Goal: Task Accomplishment & Management: Use online tool/utility

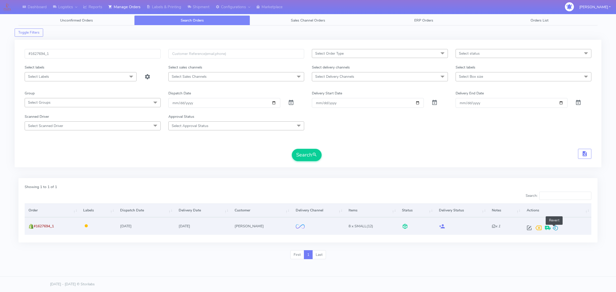
click at [555, 228] on span at bounding box center [556, 229] width 6 height 5
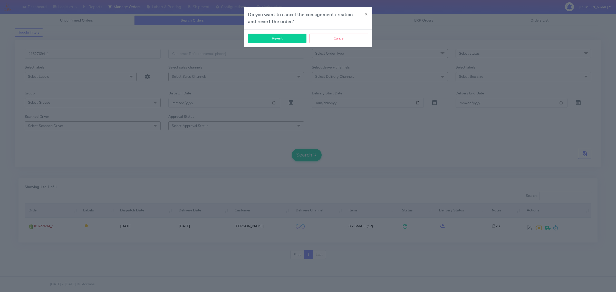
click at [280, 35] on button "Revert" at bounding box center [277, 39] width 59 height 10
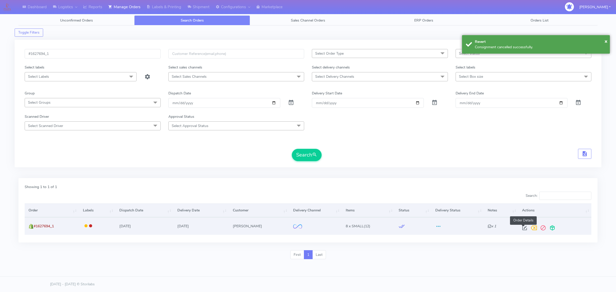
click at [525, 229] on span at bounding box center [524, 229] width 9 height 5
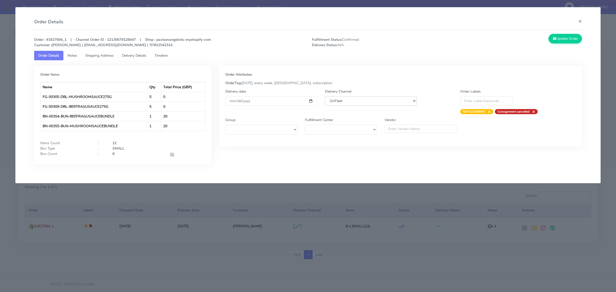
click at [345, 103] on select "DHL OnFleet Royal Mail DPD Yodel MaxOptra Amazon Collection" at bounding box center [371, 101] width 92 height 10
select select "5"
click at [325, 96] on select "DHL OnFleet Royal Mail DPD Yodel MaxOptra Amazon Collection" at bounding box center [371, 101] width 92 height 10
click at [561, 40] on button "Update Order" at bounding box center [565, 39] width 33 height 10
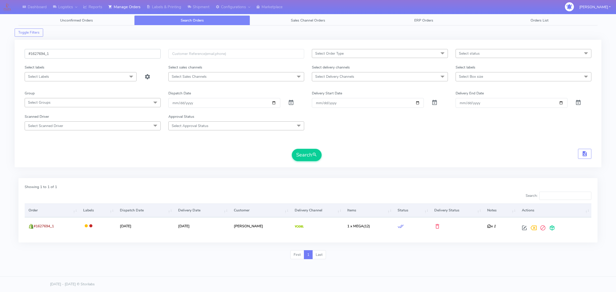
click at [96, 53] on input "#1627694_1" at bounding box center [93, 54] width 136 height 10
paste input "6972"
type input "#1626972_1"
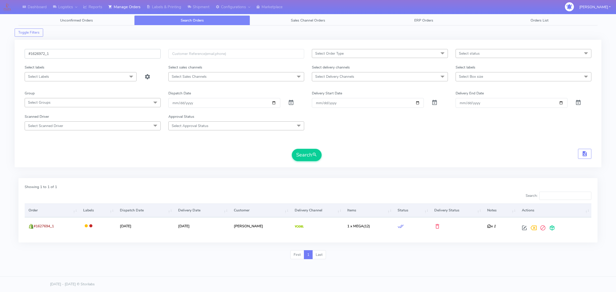
click at [292, 149] on button "Search" at bounding box center [307, 155] width 30 height 12
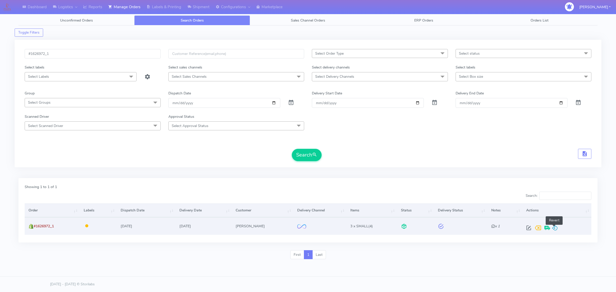
click at [553, 229] on span at bounding box center [555, 229] width 6 height 5
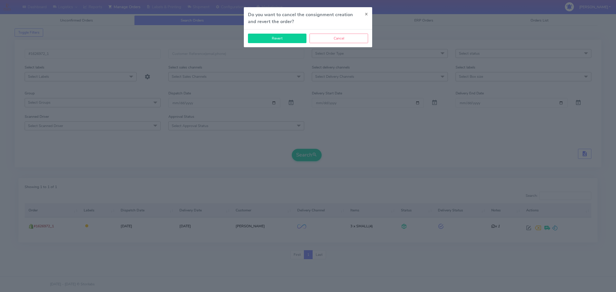
click at [294, 39] on button "Revert" at bounding box center [277, 39] width 59 height 10
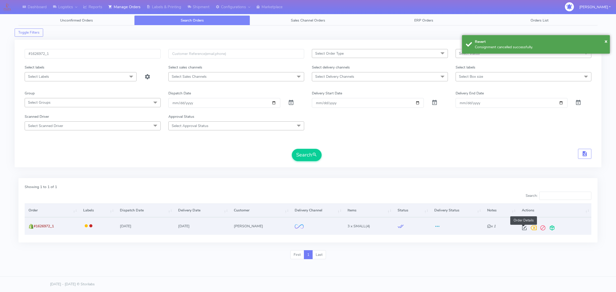
click at [523, 228] on span at bounding box center [524, 229] width 9 height 5
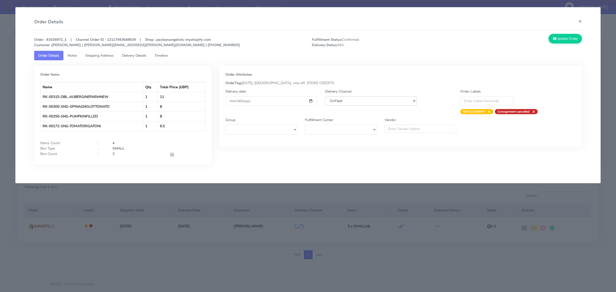
click at [343, 103] on select "DHL OnFleet Royal Mail DPD Yodel MaxOptra Amazon Collection" at bounding box center [371, 101] width 92 height 10
select select "5"
click at [325, 96] on select "DHL OnFleet Royal Mail DPD Yodel MaxOptra Amazon Collection" at bounding box center [371, 101] width 92 height 10
click at [573, 39] on button "Update Order" at bounding box center [565, 39] width 33 height 10
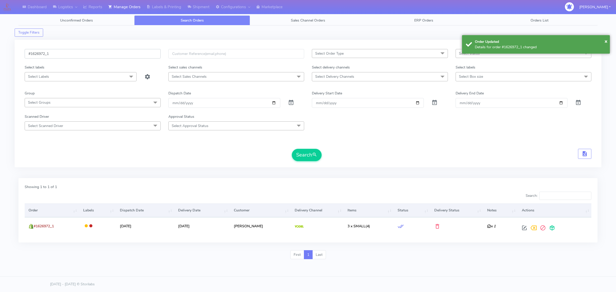
click at [81, 50] on input "#1626972_1" at bounding box center [93, 54] width 136 height 10
paste input "7070"
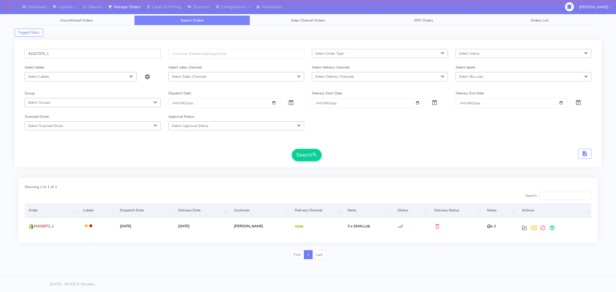
type input "#1627070_1"
click at [292, 149] on button "Search" at bounding box center [307, 155] width 30 height 12
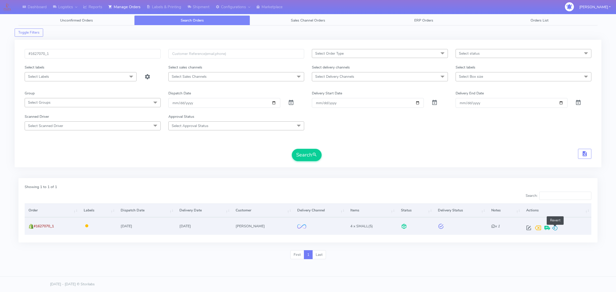
click at [558, 227] on span at bounding box center [555, 229] width 6 height 5
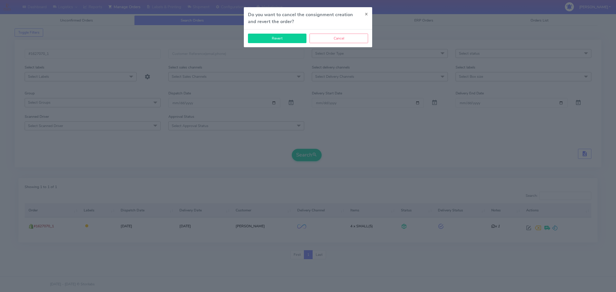
click at [262, 37] on button "Revert" at bounding box center [277, 39] width 59 height 10
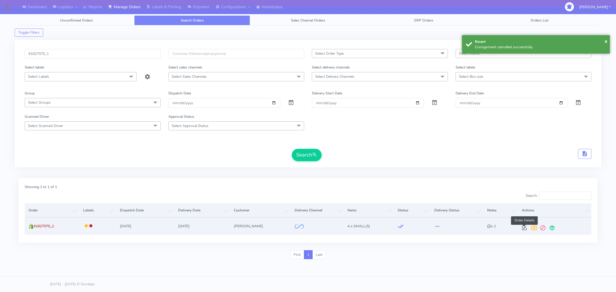
click at [525, 229] on span at bounding box center [524, 229] width 9 height 5
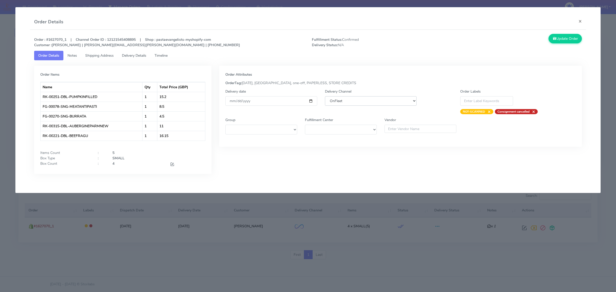
click at [370, 99] on select "DHL OnFleet Royal Mail DPD Yodel MaxOptra Amazon Collection" at bounding box center [371, 101] width 92 height 10
select select "5"
click at [325, 96] on select "DHL OnFleet Royal Mail DPD Yodel MaxOptra Amazon Collection" at bounding box center [371, 101] width 92 height 10
click at [557, 36] on button "Update Order" at bounding box center [565, 39] width 33 height 10
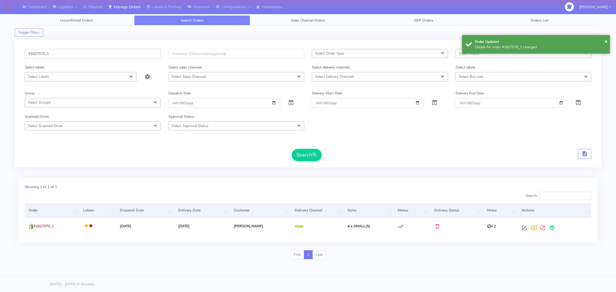
click at [119, 52] on input "#1627070_1" at bounding box center [93, 54] width 136 height 10
click at [121, 53] on input "#1627070_1" at bounding box center [93, 54] width 136 height 10
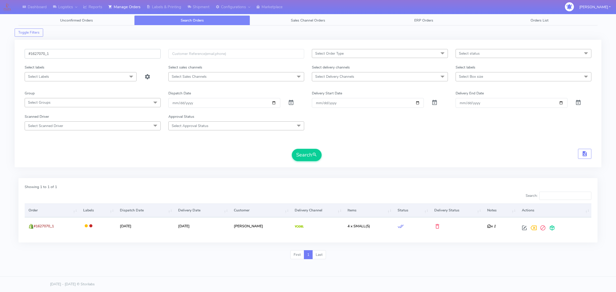
click at [121, 53] on input "#1627070_1" at bounding box center [93, 54] width 136 height 10
click at [292, 149] on button "Search" at bounding box center [307, 155] width 30 height 12
click at [63, 54] on input "#1627070_1" at bounding box center [93, 54] width 136 height 10
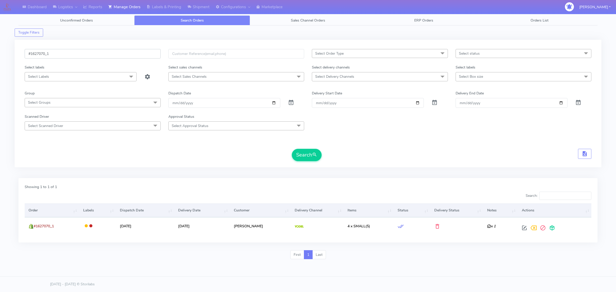
click at [63, 54] on input "#1627070_1" at bounding box center [93, 54] width 136 height 10
paste input "657"
type input "#1627657_1"
click at [292, 149] on button "Search" at bounding box center [307, 155] width 30 height 12
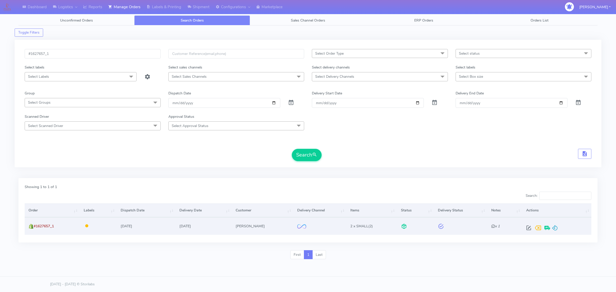
click at [557, 225] on div at bounding box center [555, 227] width 63 height 9
click at [555, 227] on span at bounding box center [555, 229] width 6 height 5
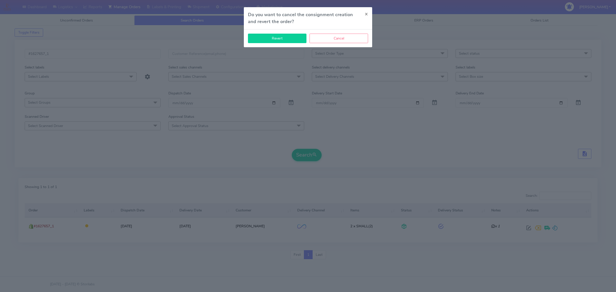
click at [264, 42] on button "Revert" at bounding box center [277, 39] width 59 height 10
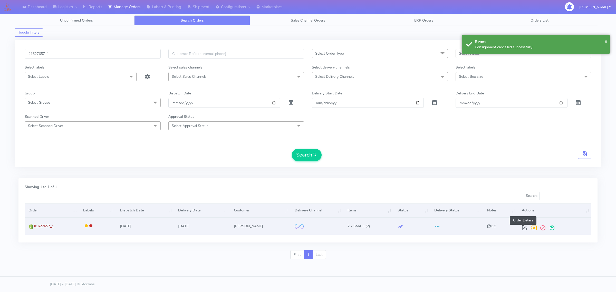
click at [525, 228] on span at bounding box center [524, 229] width 9 height 5
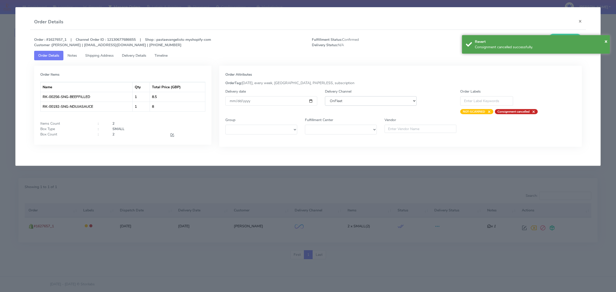
click at [345, 102] on select "DHL OnFleet Royal Mail DPD Yodel MaxOptra Amazon Collection" at bounding box center [371, 101] width 92 height 10
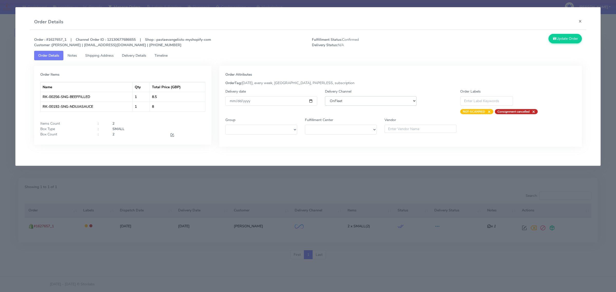
select select "5"
click at [325, 96] on select "DHL OnFleet Royal Mail DPD Yodel MaxOptra Amazon Collection" at bounding box center [371, 101] width 92 height 10
click at [573, 37] on button "Update Order" at bounding box center [565, 39] width 33 height 10
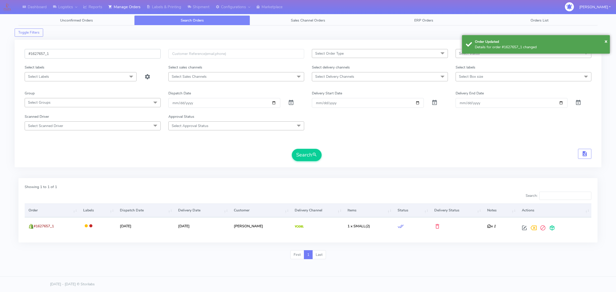
click at [85, 54] on input "#1627657_1" at bounding box center [93, 54] width 136 height 10
paste input "75"
type input "#1627675_1"
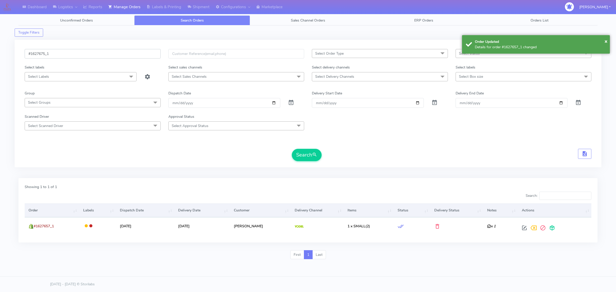
click at [292, 149] on button "Search" at bounding box center [307, 155] width 30 height 12
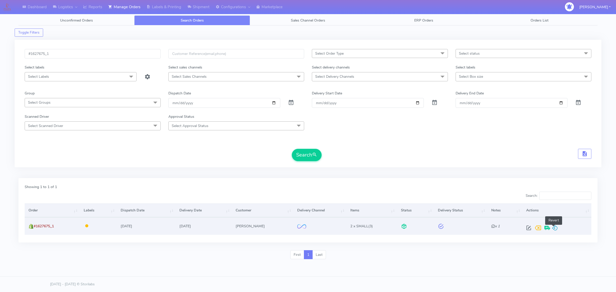
click at [555, 229] on span at bounding box center [555, 229] width 6 height 5
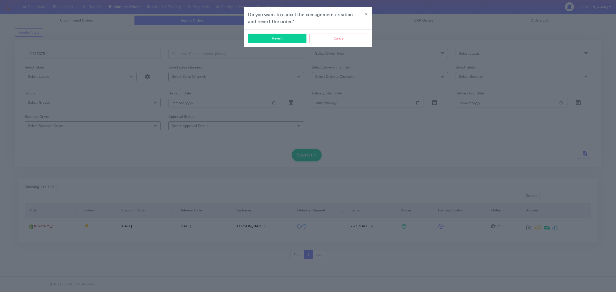
click at [268, 36] on button "Revert" at bounding box center [277, 39] width 59 height 10
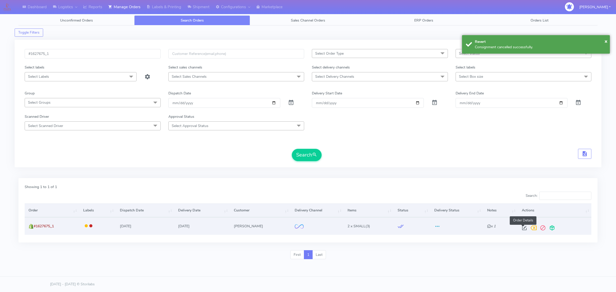
click at [525, 227] on span at bounding box center [524, 229] width 9 height 5
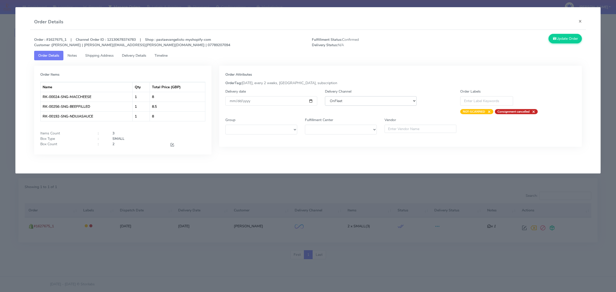
click at [350, 97] on select "DHL OnFleet Royal Mail DPD Yodel MaxOptra Amazon Collection" at bounding box center [371, 101] width 92 height 10
select select "5"
click at [325, 96] on select "DHL OnFleet Royal Mail DPD Yodel MaxOptra Amazon Collection" at bounding box center [371, 101] width 92 height 10
click at [569, 39] on button "Update Order" at bounding box center [565, 39] width 33 height 10
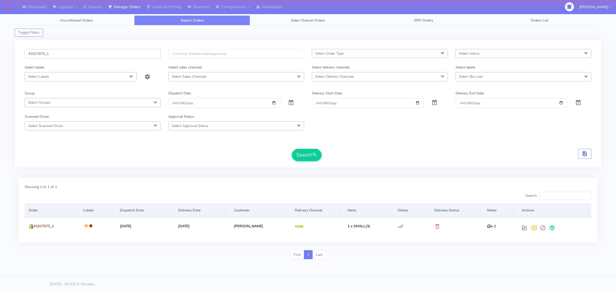
click at [105, 56] on input "#1627675_1" at bounding box center [93, 54] width 136 height 10
paste input "9"
type input "#1627679_1"
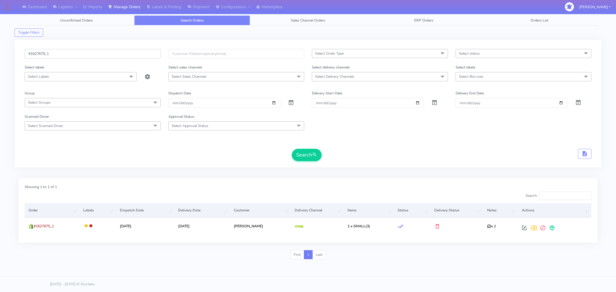
click at [292, 149] on button "Search" at bounding box center [307, 155] width 30 height 12
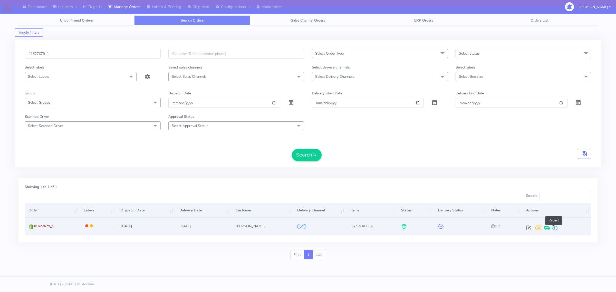
click at [554, 229] on span at bounding box center [555, 229] width 6 height 5
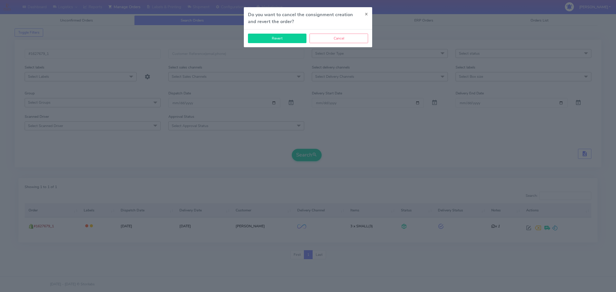
click at [287, 39] on button "Revert" at bounding box center [277, 39] width 59 height 10
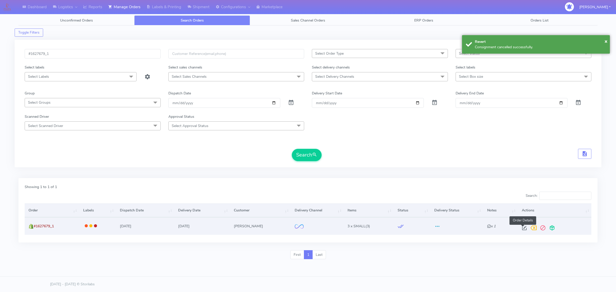
click at [523, 227] on span at bounding box center [524, 229] width 9 height 5
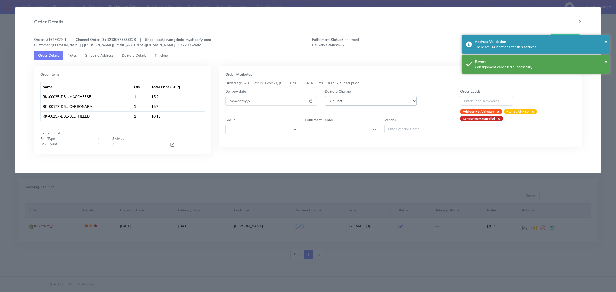
click at [331, 103] on select "DHL OnFleet Royal Mail DPD Yodel MaxOptra Amazon Collection" at bounding box center [371, 101] width 92 height 10
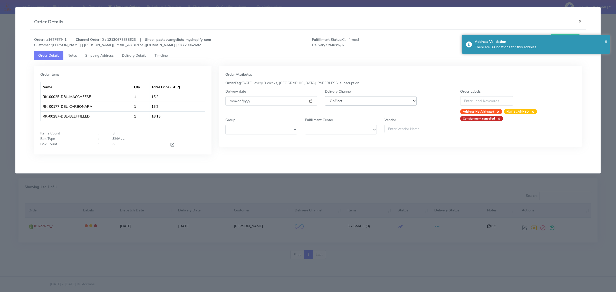
select select "5"
click at [325, 96] on select "DHL OnFleet Royal Mail DPD Yodel MaxOptra Amazon Collection" at bounding box center [371, 101] width 92 height 10
click at [607, 40] on span "×" at bounding box center [606, 41] width 3 height 7
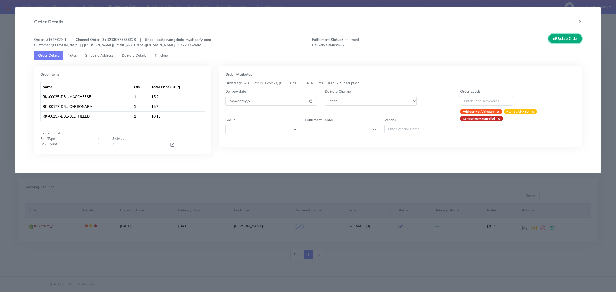
click at [569, 40] on button "Update Order" at bounding box center [565, 39] width 33 height 10
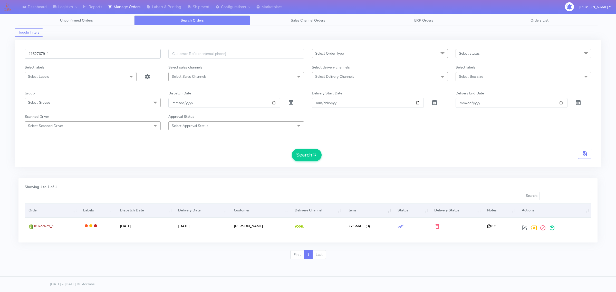
click at [97, 57] on input "#1627679_1" at bounding box center [93, 54] width 136 height 10
paste input "740"
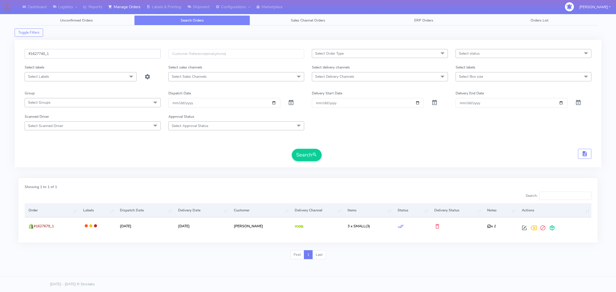
type input "#1627740_1"
click at [292, 149] on button "Search" at bounding box center [307, 155] width 30 height 12
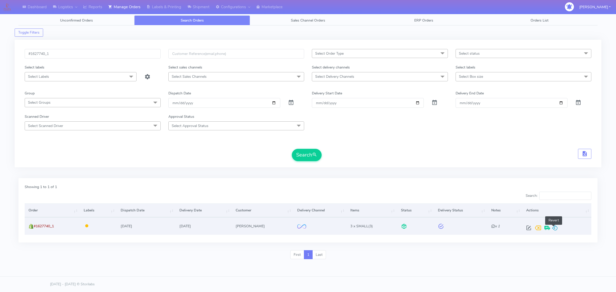
click at [553, 227] on span at bounding box center [555, 229] width 6 height 5
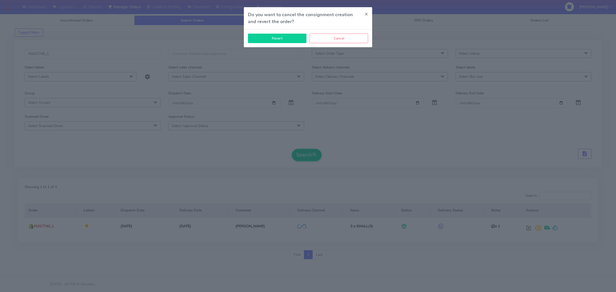
click at [286, 40] on button "Revert" at bounding box center [277, 39] width 59 height 10
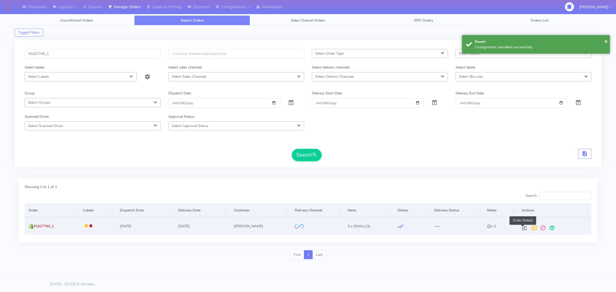
click at [524, 227] on span at bounding box center [524, 229] width 9 height 5
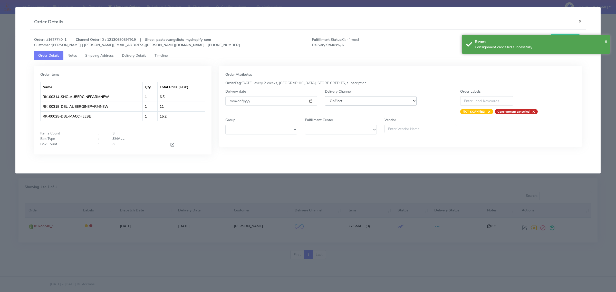
drag, startPoint x: 355, startPoint y: 99, endPoint x: 355, endPoint y: 102, distance: 3.3
click at [355, 99] on select "DHL OnFleet Royal Mail DPD Yodel MaxOptra Amazon Collection" at bounding box center [371, 101] width 92 height 10
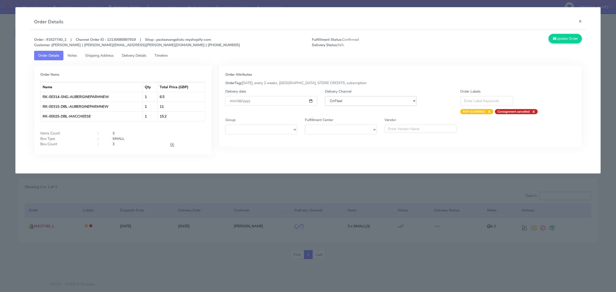
select select "5"
click at [325, 96] on select "DHL OnFleet Royal Mail DPD Yodel MaxOptra Amazon Collection" at bounding box center [371, 101] width 92 height 10
click at [567, 43] on button "Update Order" at bounding box center [565, 39] width 33 height 10
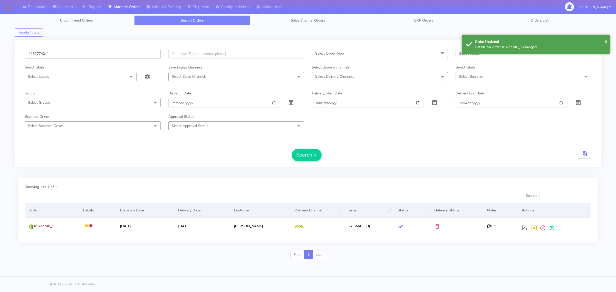
click at [119, 50] on input "#1627740_1" at bounding box center [93, 54] width 136 height 10
paste input "685"
type input "#1627685_1"
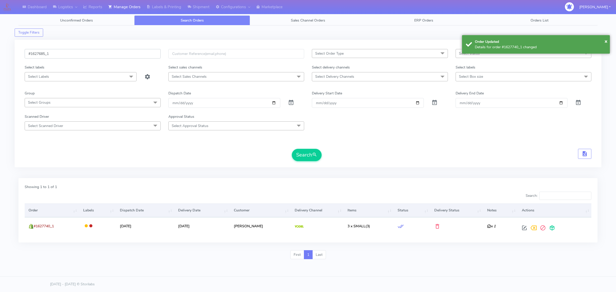
click at [292, 149] on button "Search" at bounding box center [307, 155] width 30 height 12
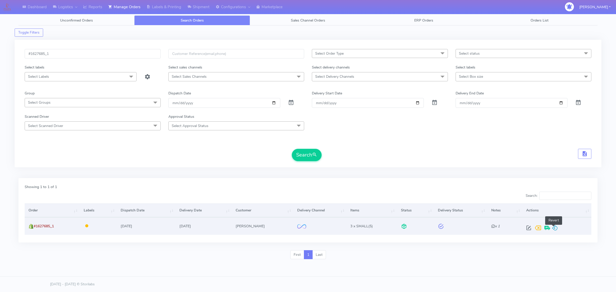
click at [555, 227] on span at bounding box center [555, 229] width 6 height 5
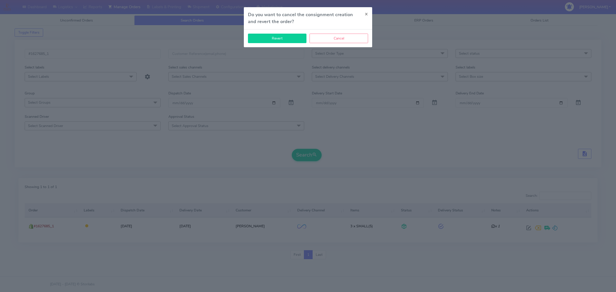
click at [268, 40] on button "Revert" at bounding box center [277, 39] width 59 height 10
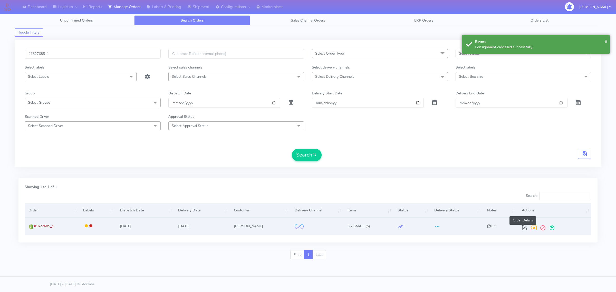
click at [521, 227] on span at bounding box center [524, 229] width 9 height 5
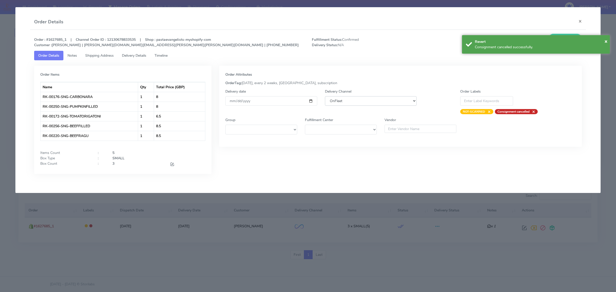
click at [391, 104] on select "DHL OnFleet Royal Mail DPD Yodel MaxOptra Amazon Collection" at bounding box center [371, 101] width 92 height 10
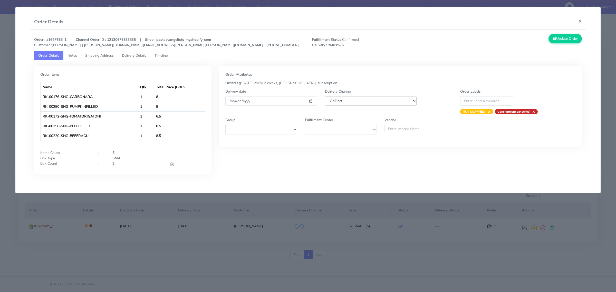
select select "5"
click at [325, 96] on select "DHL OnFleet Royal Mail DPD Yodel MaxOptra Amazon Collection" at bounding box center [371, 101] width 92 height 10
click at [555, 39] on icon at bounding box center [555, 38] width 4 height 5
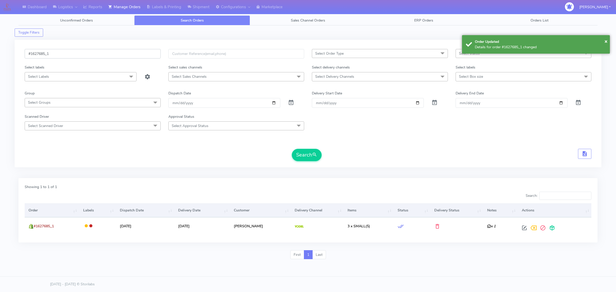
click at [61, 54] on input "#1627685_1" at bounding box center [93, 54] width 136 height 10
paste input "737"
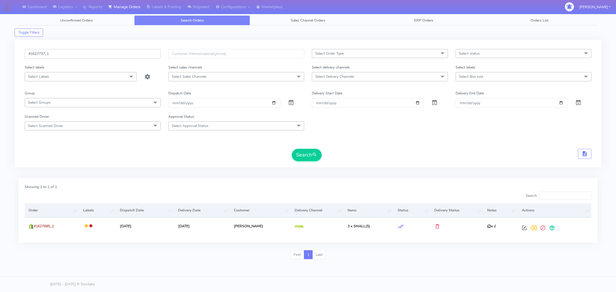
type input "#1627737_1"
click at [292, 149] on button "Search" at bounding box center [307, 155] width 30 height 12
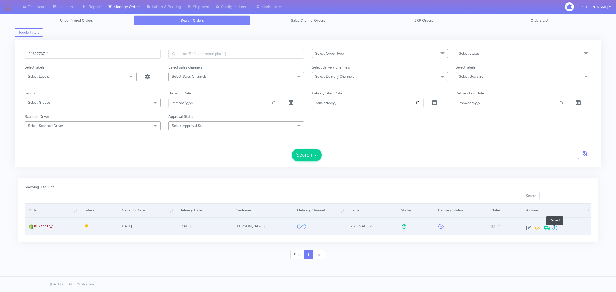
click at [556, 228] on span at bounding box center [555, 229] width 6 height 5
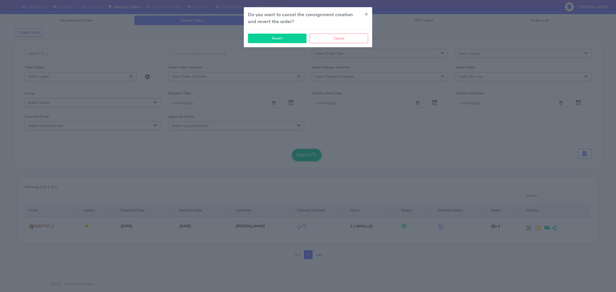
click at [264, 36] on button "Revert" at bounding box center [277, 39] width 59 height 10
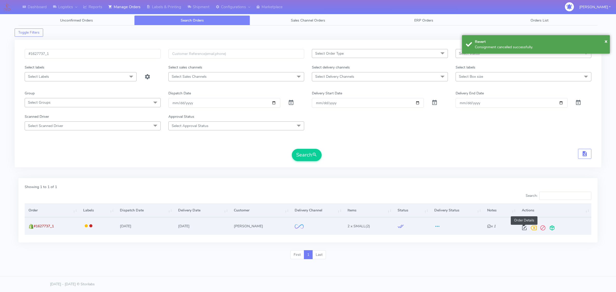
click at [524, 228] on span at bounding box center [524, 229] width 9 height 5
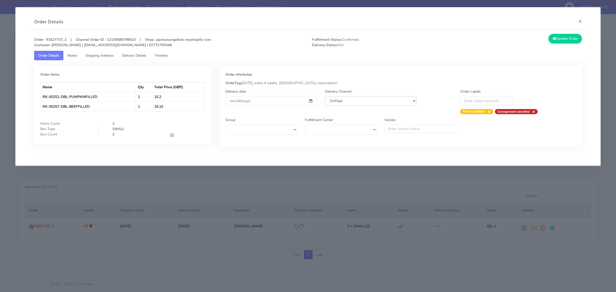
click at [389, 100] on select "DHL OnFleet Royal Mail DPD Yodel MaxOptra Amazon Collection" at bounding box center [371, 101] width 92 height 10
select select "5"
click at [325, 96] on select "DHL OnFleet Royal Mail DPD Yodel MaxOptra Amazon Collection" at bounding box center [371, 101] width 92 height 10
click at [561, 41] on button "Update Order" at bounding box center [565, 39] width 33 height 10
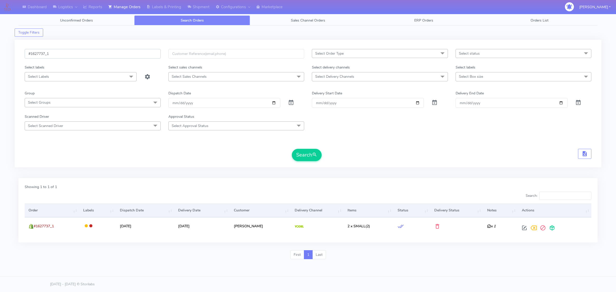
click at [103, 53] on input "#1627737_1" at bounding box center [93, 54] width 136 height 10
paste input "650"
type input "#1627650_1"
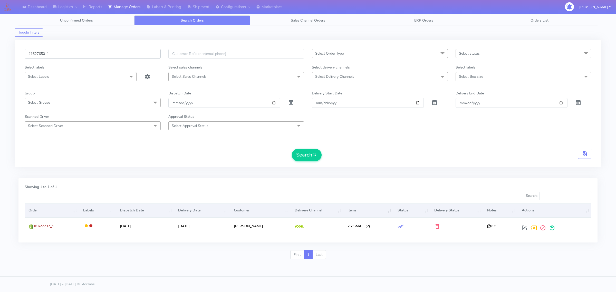
click at [292, 149] on button "Search" at bounding box center [307, 155] width 30 height 12
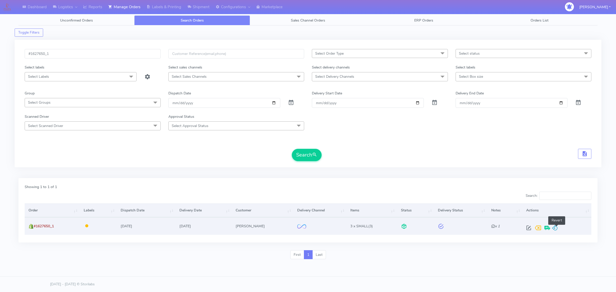
click at [558, 227] on span at bounding box center [555, 229] width 6 height 5
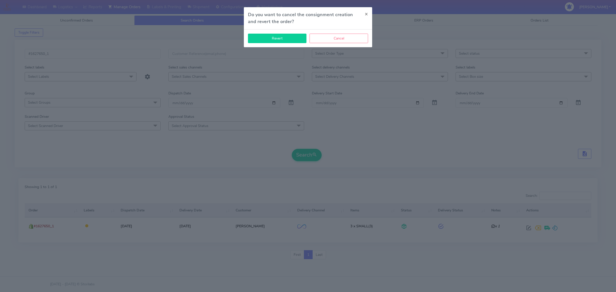
click at [292, 35] on button "Revert" at bounding box center [277, 39] width 59 height 10
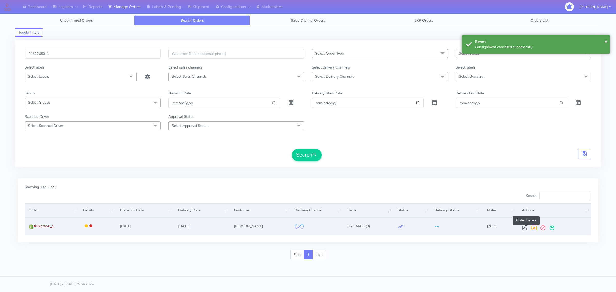
click at [526, 228] on span at bounding box center [524, 229] width 9 height 5
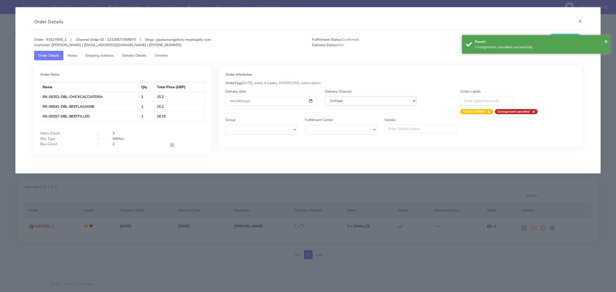
drag, startPoint x: 342, startPoint y: 101, endPoint x: 339, endPoint y: 106, distance: 5.1
click at [342, 101] on select "DHL OnFleet Royal Mail DPD Yodel MaxOptra Amazon Collection" at bounding box center [371, 101] width 92 height 10
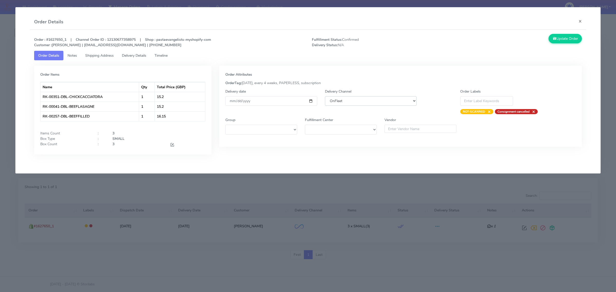
select select "5"
click at [325, 96] on select "DHL OnFleet Royal Mail DPD Yodel MaxOptra Amazon Collection" at bounding box center [371, 101] width 92 height 10
click at [574, 37] on button "Update Order" at bounding box center [565, 39] width 33 height 10
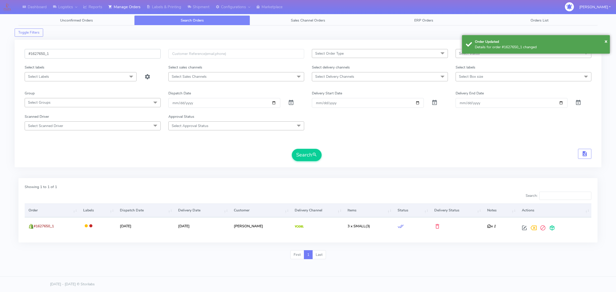
click at [97, 55] on input "#1627650_1" at bounding box center [93, 54] width 136 height 10
paste input "756"
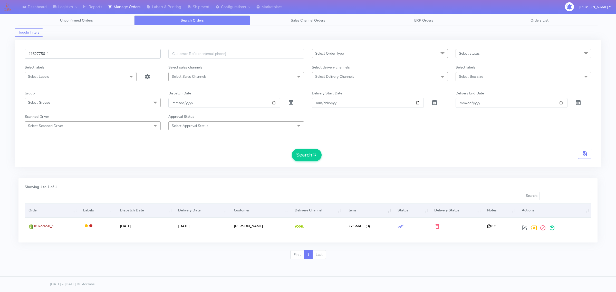
type input "#1627756_1"
click at [292, 149] on button "Search" at bounding box center [307, 155] width 30 height 12
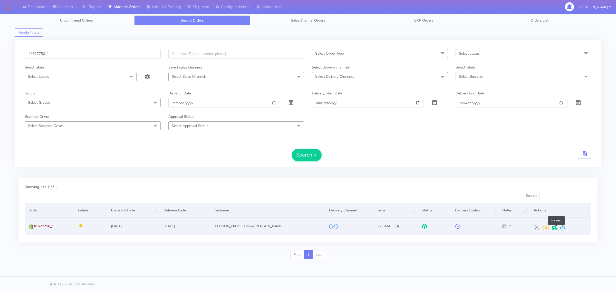
click at [560, 227] on span at bounding box center [563, 229] width 6 height 5
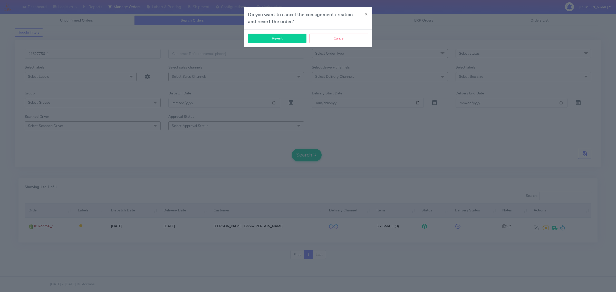
click at [274, 39] on button "Revert" at bounding box center [277, 39] width 59 height 10
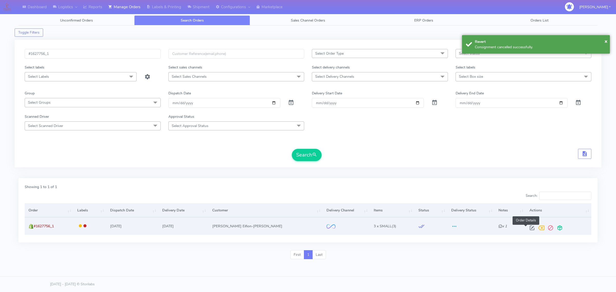
click at [530, 230] on span at bounding box center [532, 229] width 9 height 5
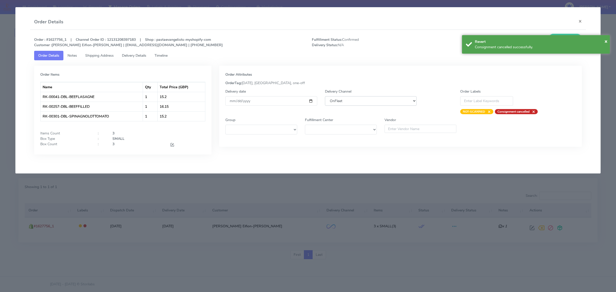
click at [353, 104] on select "DHL OnFleet Royal Mail DPD Yodel MaxOptra Amazon Collection" at bounding box center [371, 101] width 92 height 10
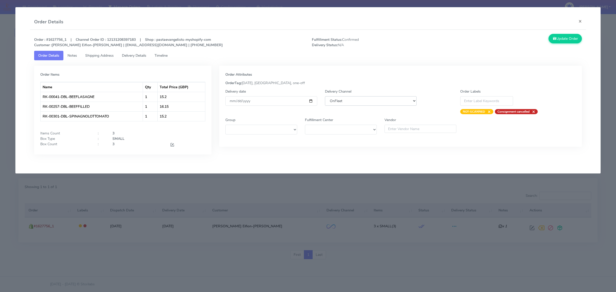
select select "5"
click at [325, 96] on select "DHL OnFleet Royal Mail DPD Yodel MaxOptra Amazon Collection" at bounding box center [371, 101] width 92 height 10
click at [575, 38] on button "Update Order" at bounding box center [565, 39] width 33 height 10
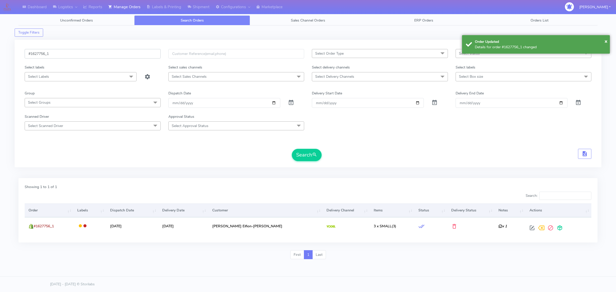
click at [77, 55] on input "#1627756_1" at bounding box center [93, 54] width 136 height 10
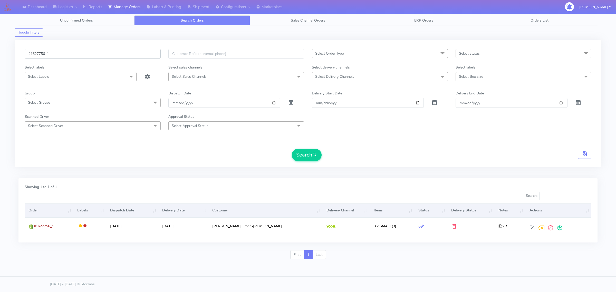
paste input "70"
type input "#1627770_1"
click at [292, 149] on button "Search" at bounding box center [307, 155] width 30 height 12
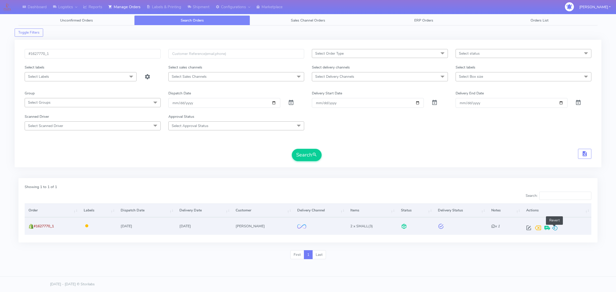
click at [556, 227] on span at bounding box center [555, 229] width 6 height 5
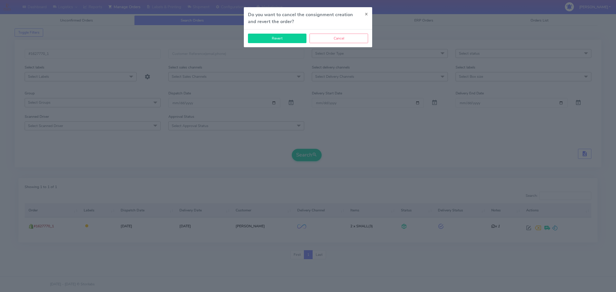
click at [284, 39] on button "Revert" at bounding box center [277, 39] width 59 height 10
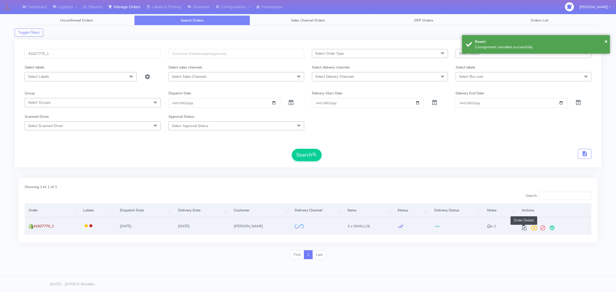
click at [524, 227] on span at bounding box center [524, 229] width 9 height 5
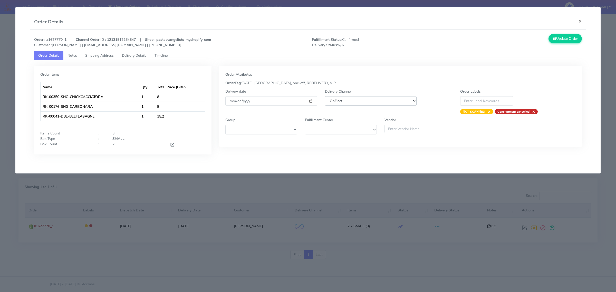
click at [335, 99] on select "DHL OnFleet Royal Mail DPD Yodel MaxOptra Amazon Collection" at bounding box center [371, 101] width 92 height 10
select select "5"
click at [325, 96] on select "DHL OnFleet Royal Mail DPD Yodel MaxOptra Amazon Collection" at bounding box center [371, 101] width 92 height 10
click at [550, 40] on button "Update Order" at bounding box center [565, 39] width 33 height 10
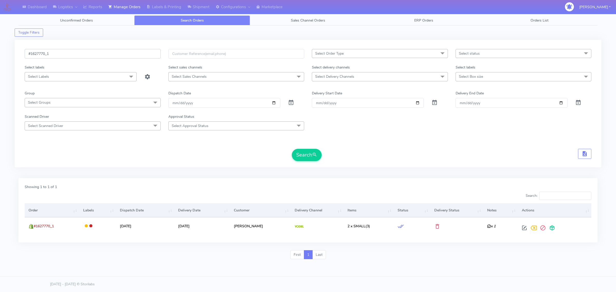
click at [86, 53] on input "#1627770_1" at bounding box center [93, 54] width 136 height 10
paste input "4552A"
type input "#1624552A_1"
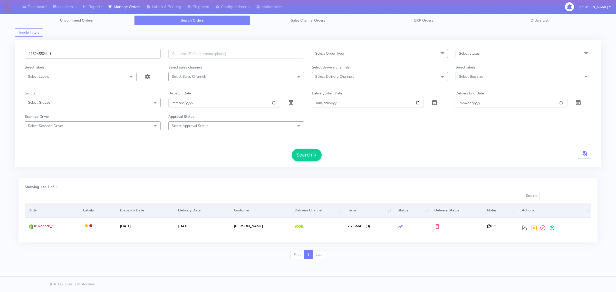
click at [292, 149] on button "Search" at bounding box center [307, 155] width 30 height 12
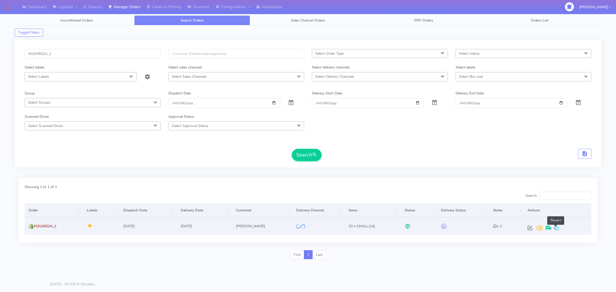
click at [559, 227] on span at bounding box center [556, 229] width 6 height 5
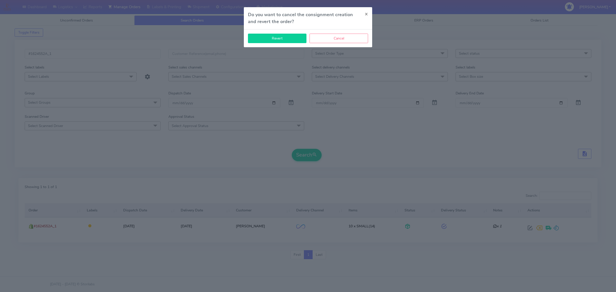
click at [294, 40] on button "Revert" at bounding box center [277, 39] width 59 height 10
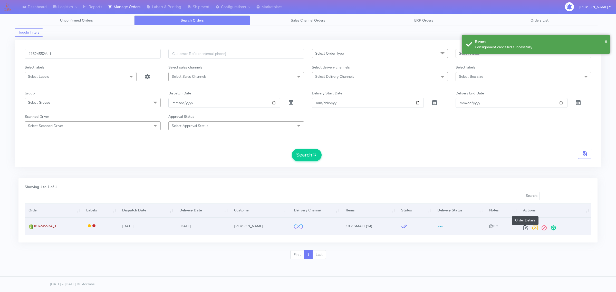
click at [527, 228] on span at bounding box center [525, 229] width 9 height 5
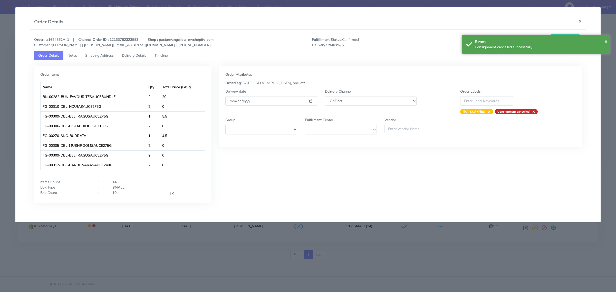
click at [334, 96] on div "Delivery Channel DHL OnFleet Royal Mail DPD Yodel MaxOptra Amazon Collection" at bounding box center [370, 101] width 99 height 25
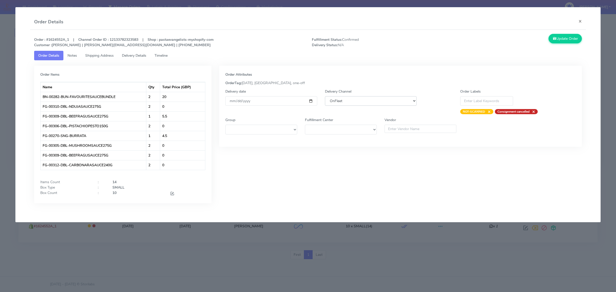
click at [337, 100] on select "DHL OnFleet Royal Mail DPD Yodel MaxOptra Amazon Collection" at bounding box center [371, 101] width 92 height 10
select select "5"
click at [325, 96] on select "DHL OnFleet Royal Mail DPD Yodel MaxOptra Amazon Collection" at bounding box center [371, 101] width 92 height 10
click at [561, 33] on div "Order : #1624552A_1 | Channel Order ID : 12133782323583 | Shop : pastaevangelis…" at bounding box center [308, 122] width 556 height 185
click at [563, 40] on button "Update Order" at bounding box center [565, 39] width 33 height 10
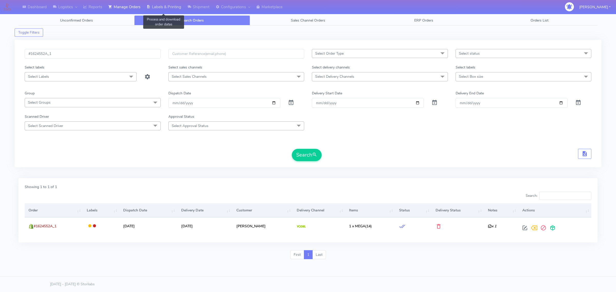
drag, startPoint x: 175, startPoint y: 7, endPoint x: 175, endPoint y: 12, distance: 4.7
click at [175, 6] on link "Labels & Printing" at bounding box center [164, 7] width 41 height 14
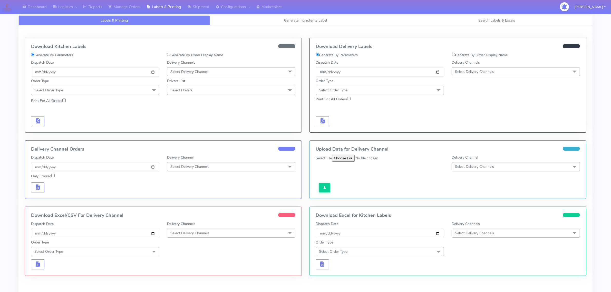
click at [134, 92] on span "Select Order Type" at bounding box center [95, 90] width 128 height 9
click at [116, 115] on div "Meal" at bounding box center [95, 114] width 123 height 5
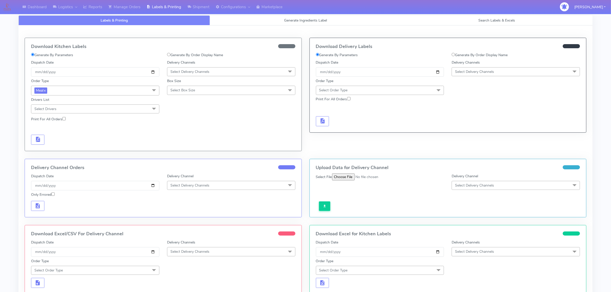
click at [199, 76] on span "Select Delivery Channels" at bounding box center [231, 71] width 128 height 9
click at [184, 105] on div "OnFleet" at bounding box center [231, 103] width 123 height 5
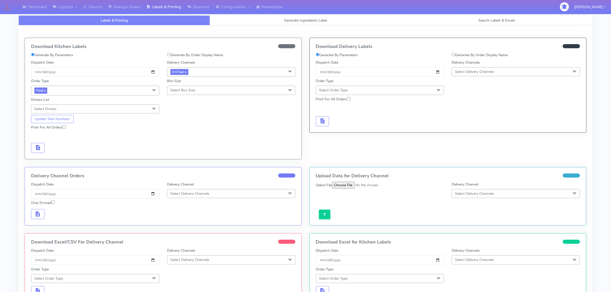
click at [185, 98] on div "Order Type Meal x Meal Kit Gift QCOM ATAVI Box Size Select Box Size Small Small…" at bounding box center [163, 95] width 272 height 37
click at [187, 92] on span "Select Box Size" at bounding box center [183, 90] width 25 height 5
click at [191, 115] on div "Small" at bounding box center [231, 114] width 123 height 5
click at [64, 127] on input "Print For All Orders" at bounding box center [63, 126] width 3 height 3
checkbox input "true"
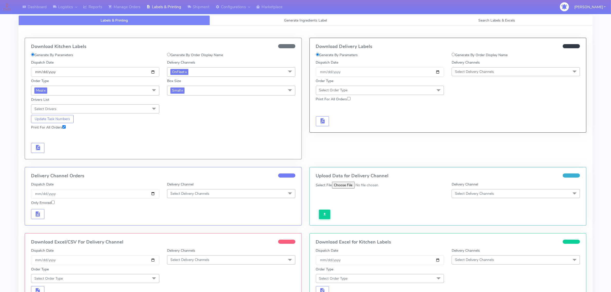
click at [152, 73] on input "[DATE]" at bounding box center [95, 72] width 128 height 10
type input "[DATE]"
click at [63, 121] on button "Update Task Numbers" at bounding box center [52, 119] width 43 height 8
click at [35, 148] on span "button" at bounding box center [38, 148] width 6 height 5
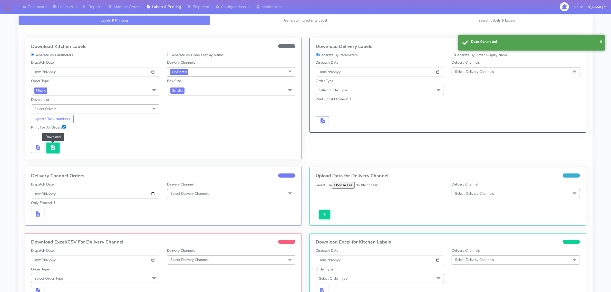
click at [48, 151] on button "button" at bounding box center [52, 148] width 13 height 10
